Goal: Ask a question

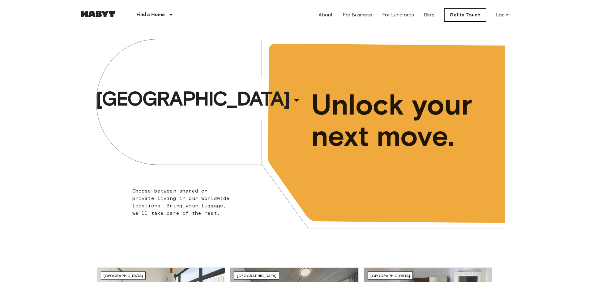
click at [478, 13] on link "Get in Touch" at bounding box center [466, 14] width 42 height 13
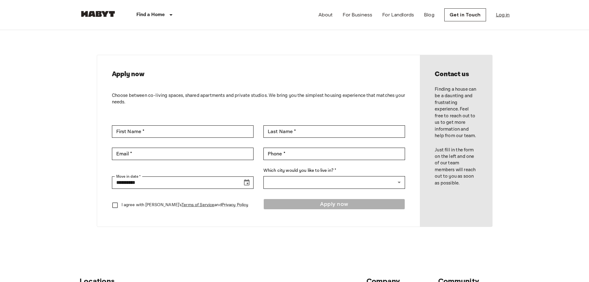
click at [503, 11] on link "Log in" at bounding box center [503, 14] width 14 height 7
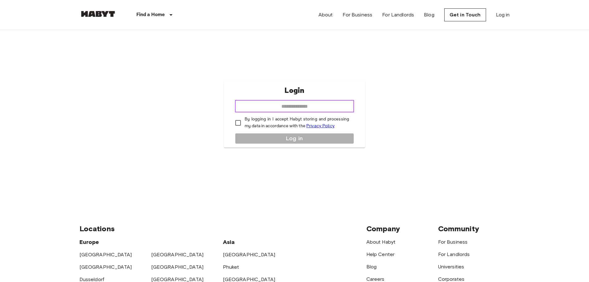
click at [280, 108] on input "email" at bounding box center [294, 106] width 119 height 12
type input "**********"
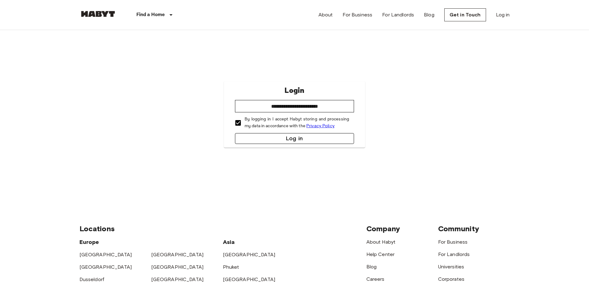
click at [266, 142] on button "Log in" at bounding box center [294, 138] width 119 height 11
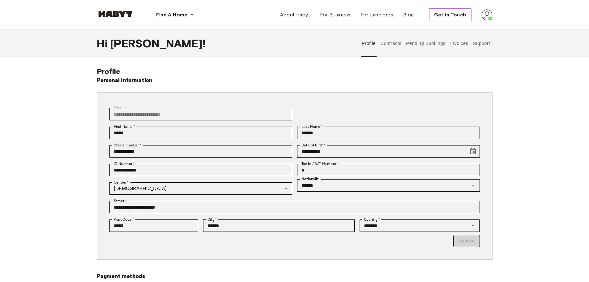
click at [452, 18] on span "Get in Touch" at bounding box center [450, 14] width 32 height 7
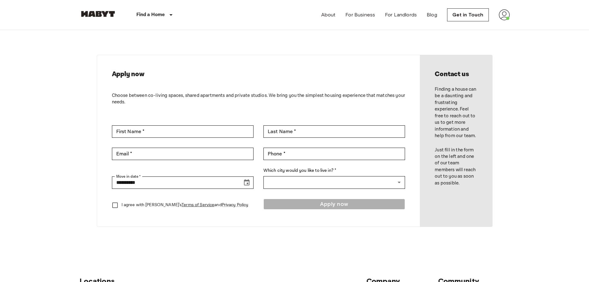
click at [500, 14] on img at bounding box center [504, 14] width 11 height 11
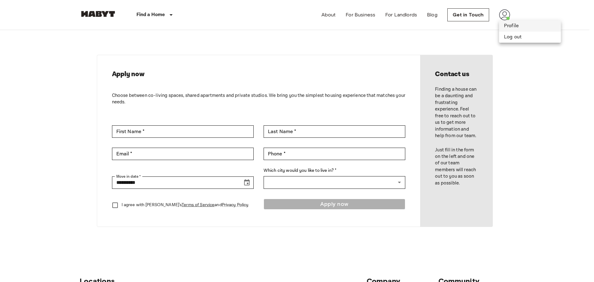
click at [506, 28] on li "Profile" at bounding box center [530, 25] width 62 height 11
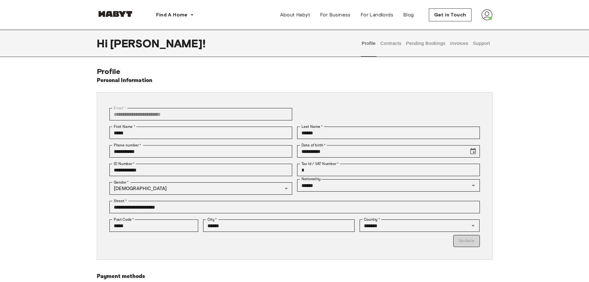
click at [489, 42] on button "Support" at bounding box center [482, 43] width 19 height 27
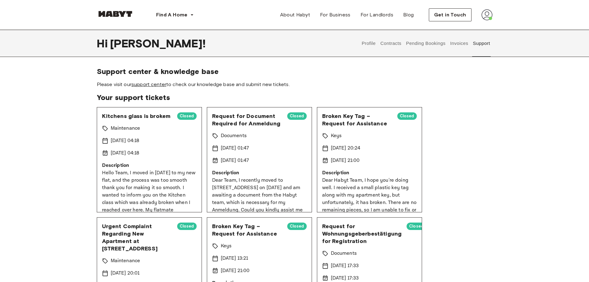
click at [140, 83] on link "support center" at bounding box center [149, 84] width 35 height 6
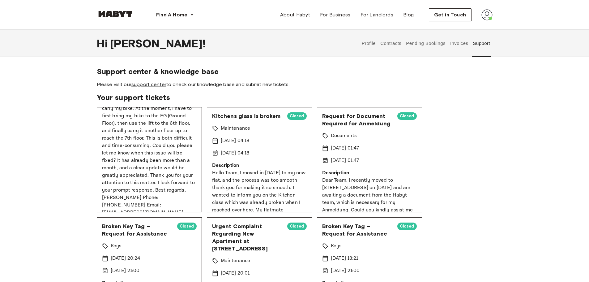
scroll to position [155, 0]
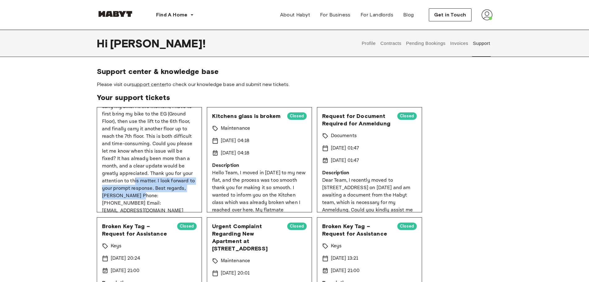
drag, startPoint x: 195, startPoint y: 189, endPoint x: 194, endPoint y: 177, distance: 11.8
click at [194, 177] on div "Lift Buttons Not Working – Urgent Request for Repair Open Maintenance [DATE] 22…" at bounding box center [149, 159] width 105 height 105
click at [242, 95] on span "Your support tickets" at bounding box center [295, 97] width 396 height 9
